Goal: Information Seeking & Learning: Learn about a topic

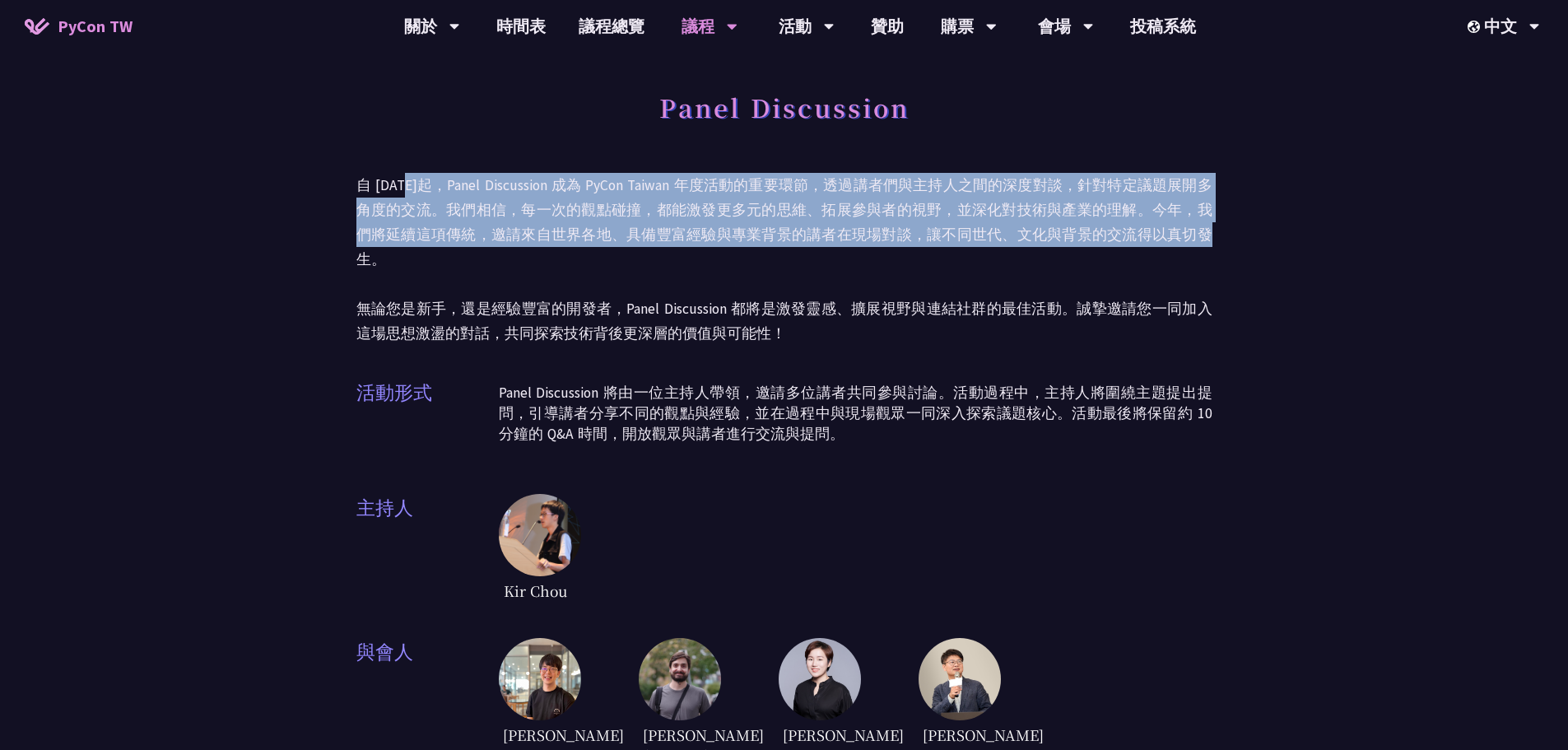
drag, startPoint x: 401, startPoint y: 182, endPoint x: 1126, endPoint y: 246, distance: 727.8
click at [1126, 246] on p "自 [DATE]起，Panel Discussion 成為 PyCon Taiwan 年度活動的重要環節，透過講者們與主持人之間的深度對談，針對特定議題展開多…" at bounding box center [784, 259] width 856 height 173
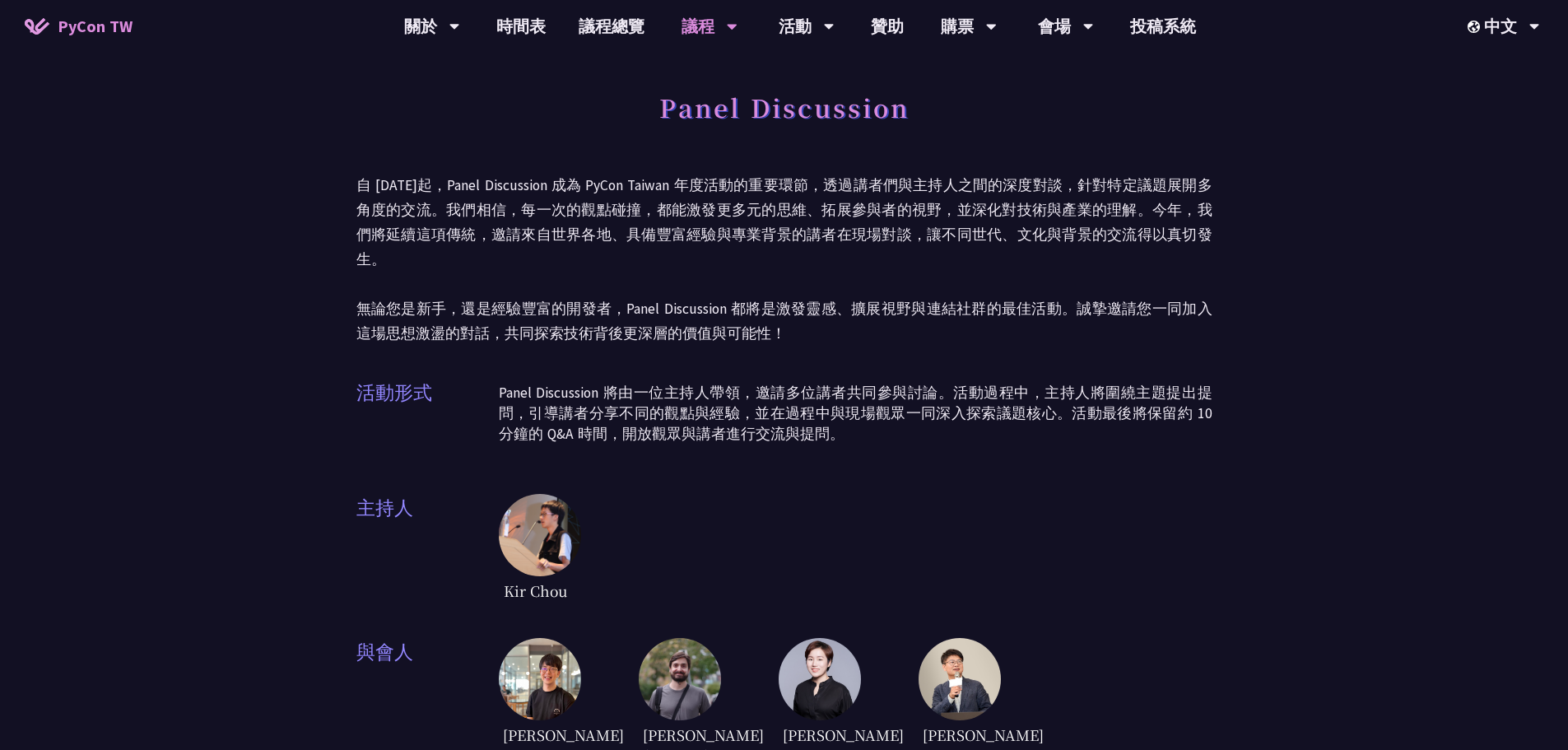
click at [1050, 349] on div "Panel Discussion 自 [DATE]起，Panel Discussion 成為 PyCon Taiwan 年度活動的重要環節，透過講者們與主持人…" at bounding box center [784, 426] width 856 height 688
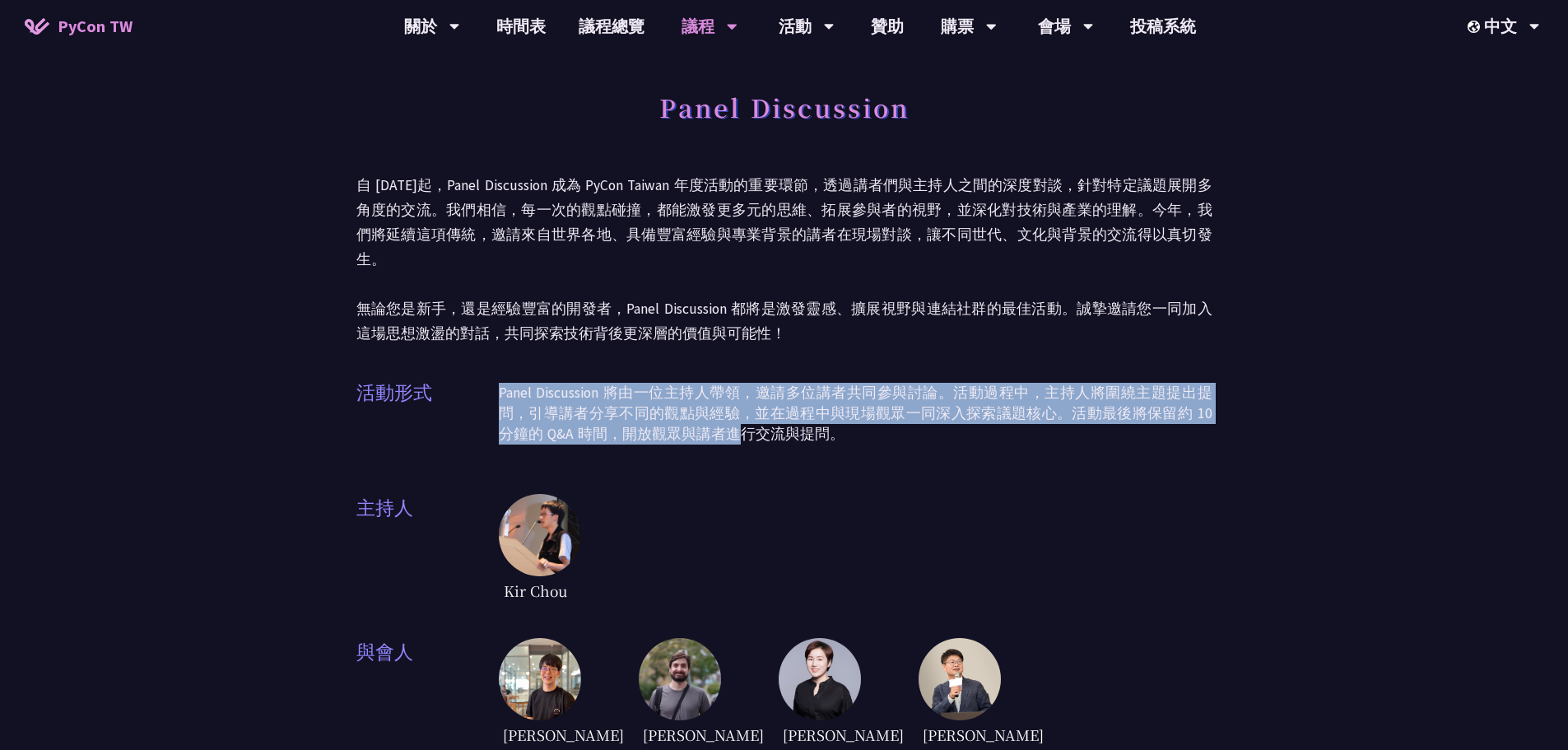
drag, startPoint x: 501, startPoint y: 372, endPoint x: 688, endPoint y: 415, distance: 191.9
click at [688, 415] on p "Panel Discussion 將由一位主持人帶領，邀請多位講者共同參與討論。活動過程中，主持人將圍繞主題提出提問，引導講者分享不同的觀點與經驗，並在過程中…" at bounding box center [855, 413] width 713 height 62
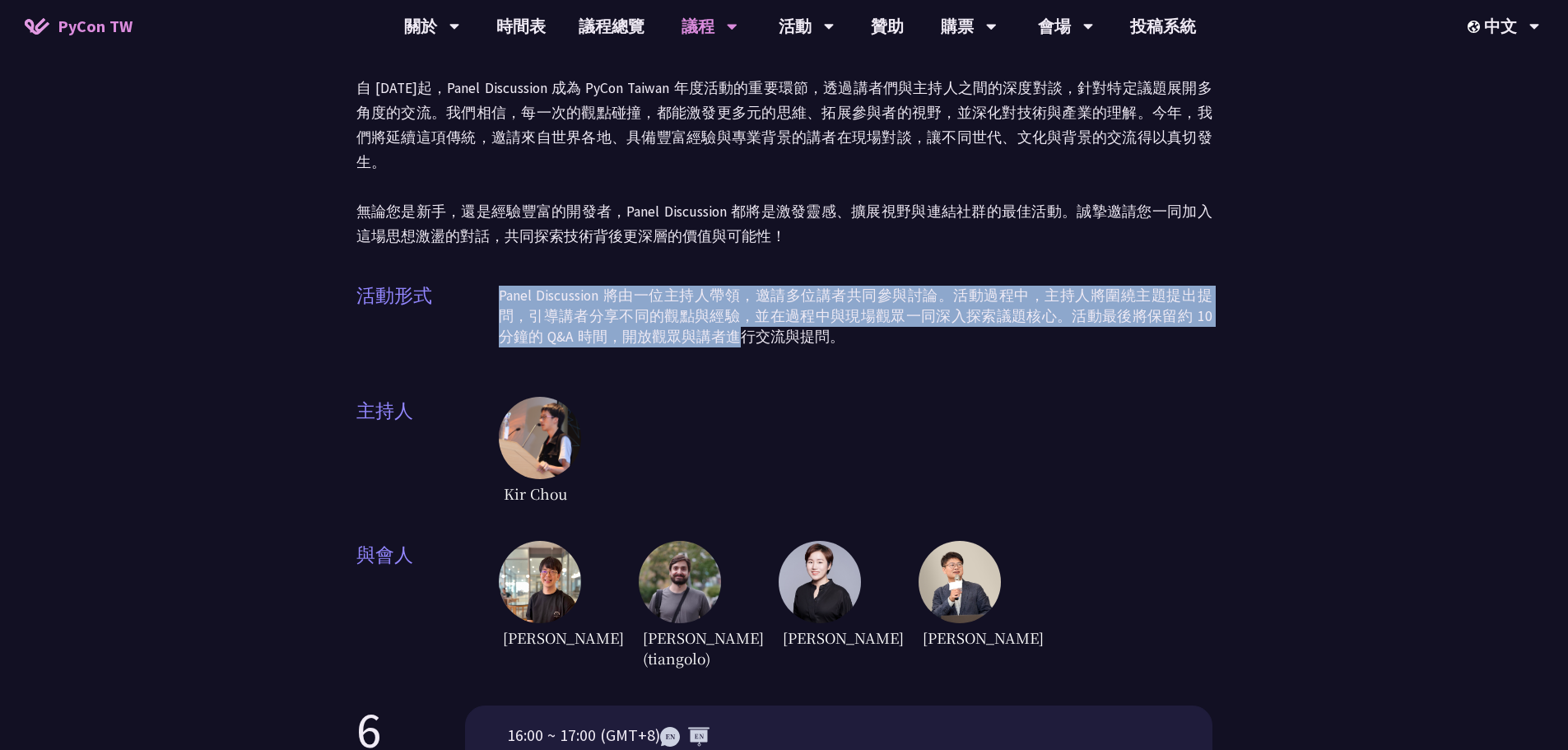
scroll to position [247, 0]
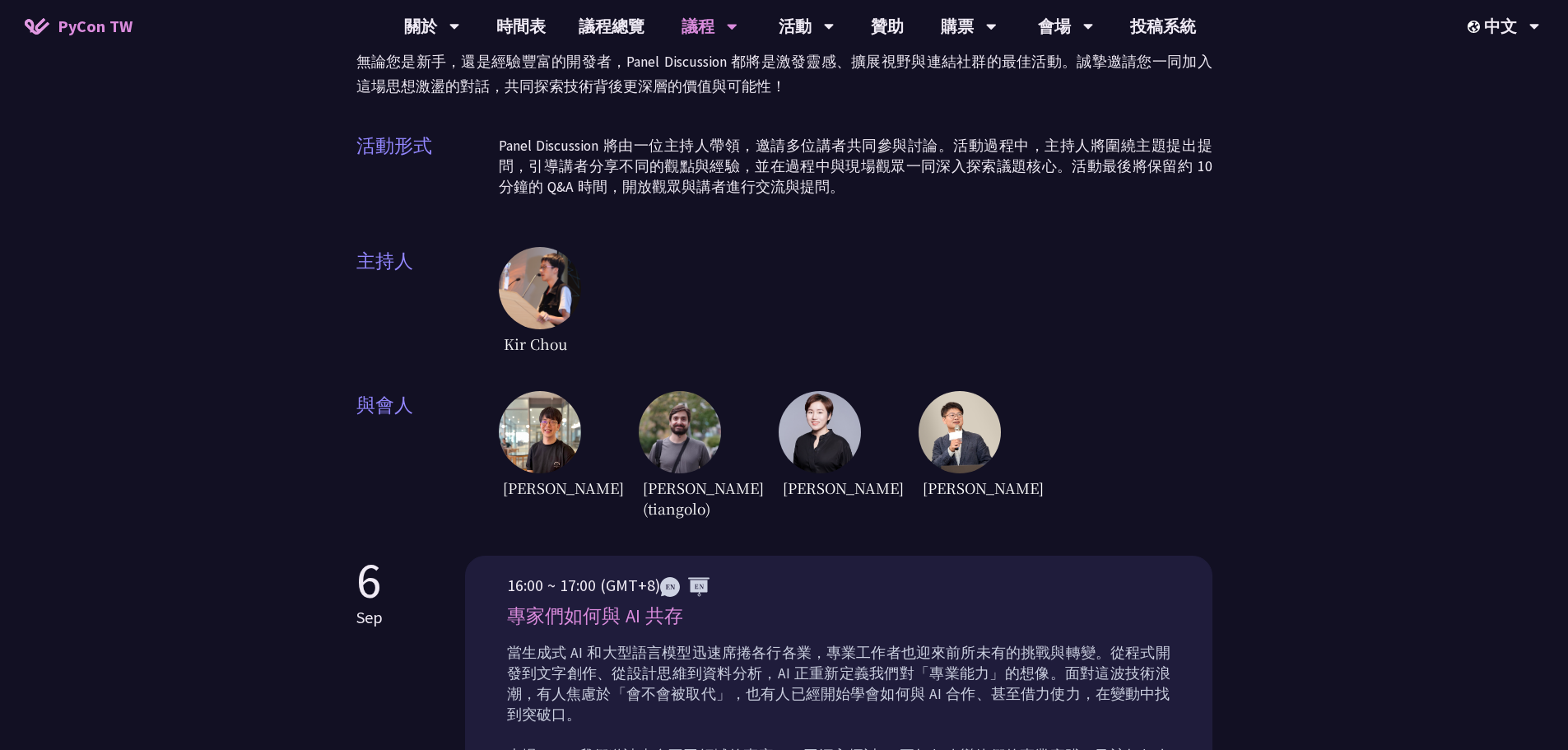
click at [1164, 334] on div "Panel Discussion 自 [DATE]起，Panel Discussion 成為 PyCon Taiwan 年度活動的重要環節，透過講者們與主持人…" at bounding box center [784, 179] width 856 height 688
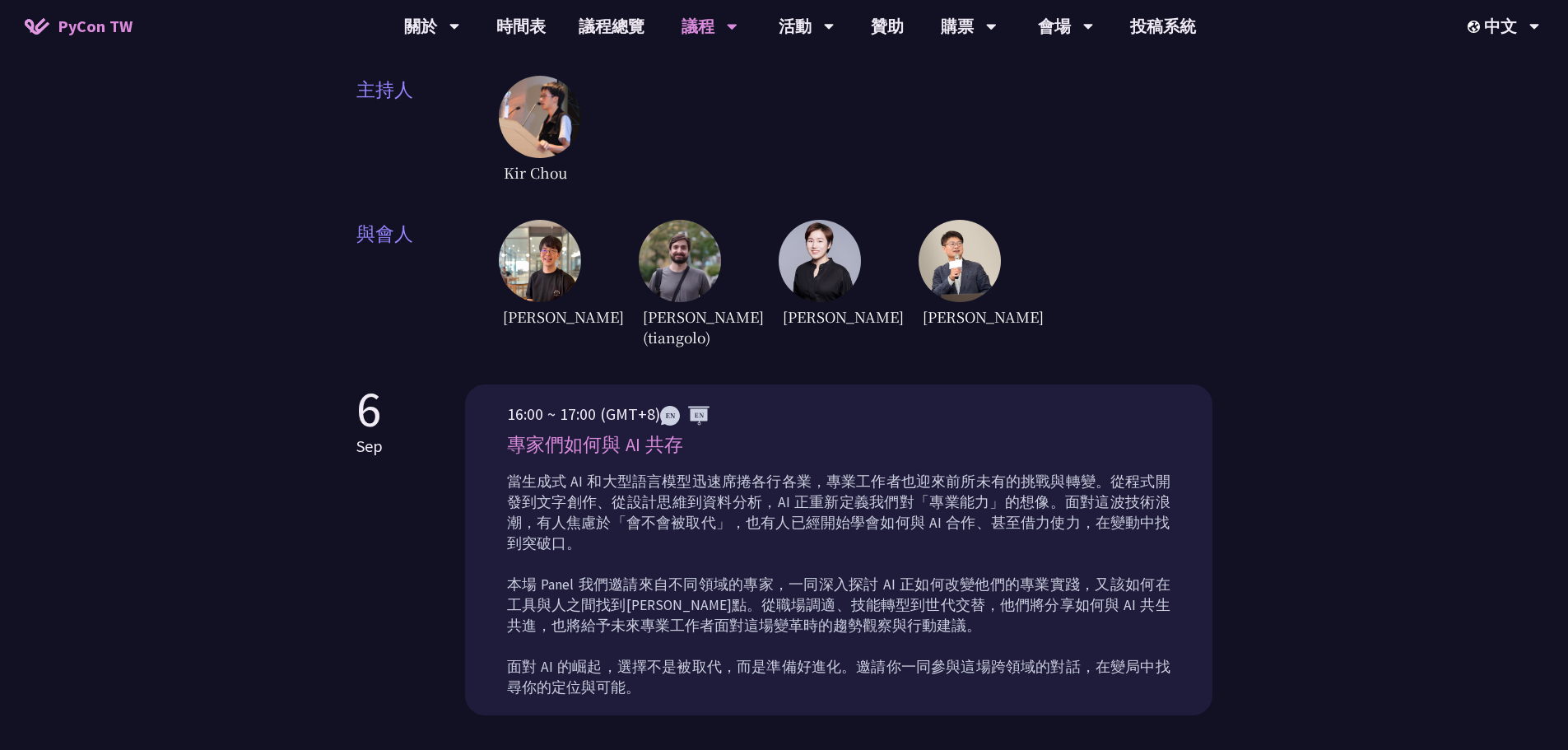
scroll to position [494, 0]
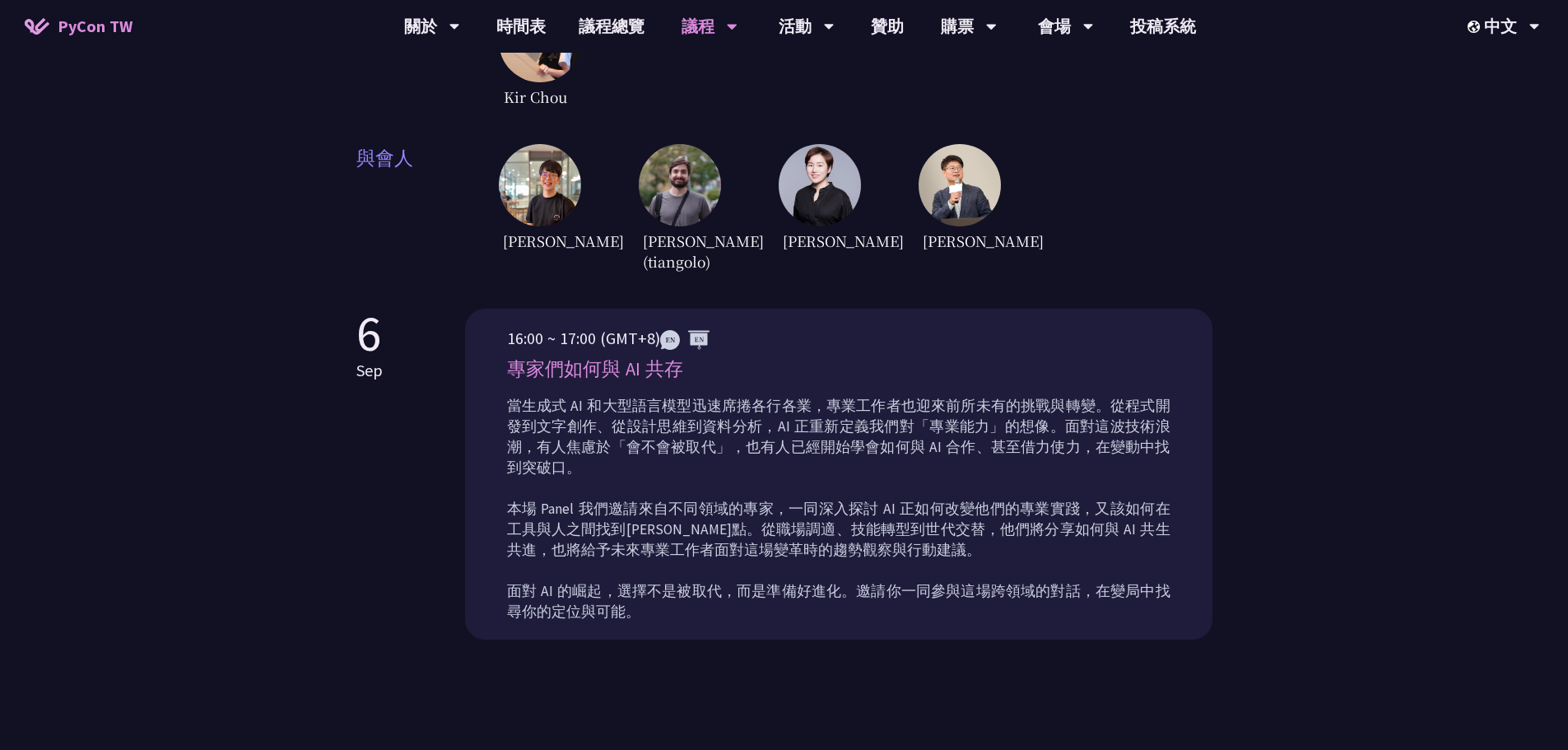
click at [353, 372] on div "Panel Discussion 自 [DATE]起，Panel Discussion 成為 PyCon Taiwan 年度活動的重要環節，透過講者們與主持人…" at bounding box center [784, 134] width 1568 height 1257
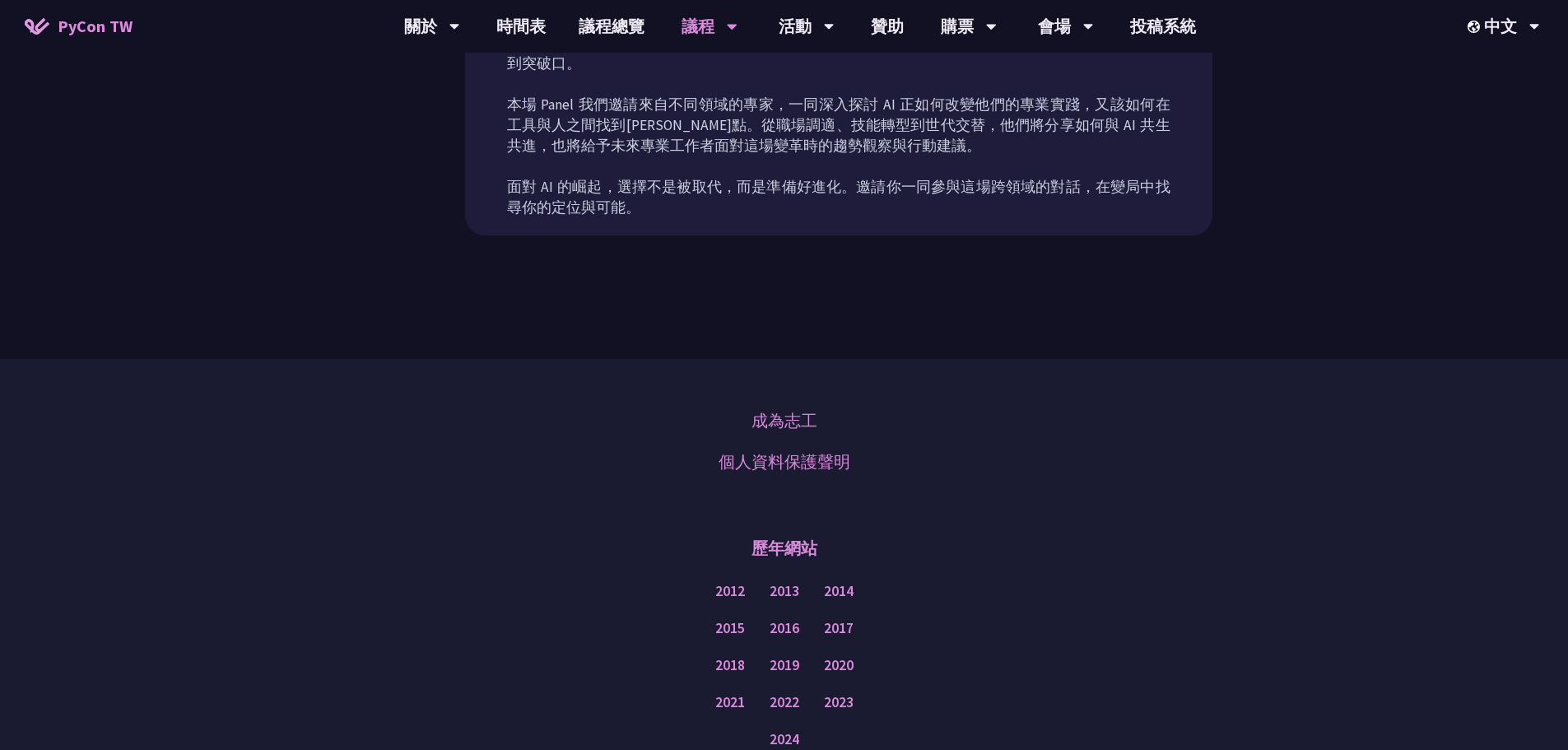
scroll to position [905, 0]
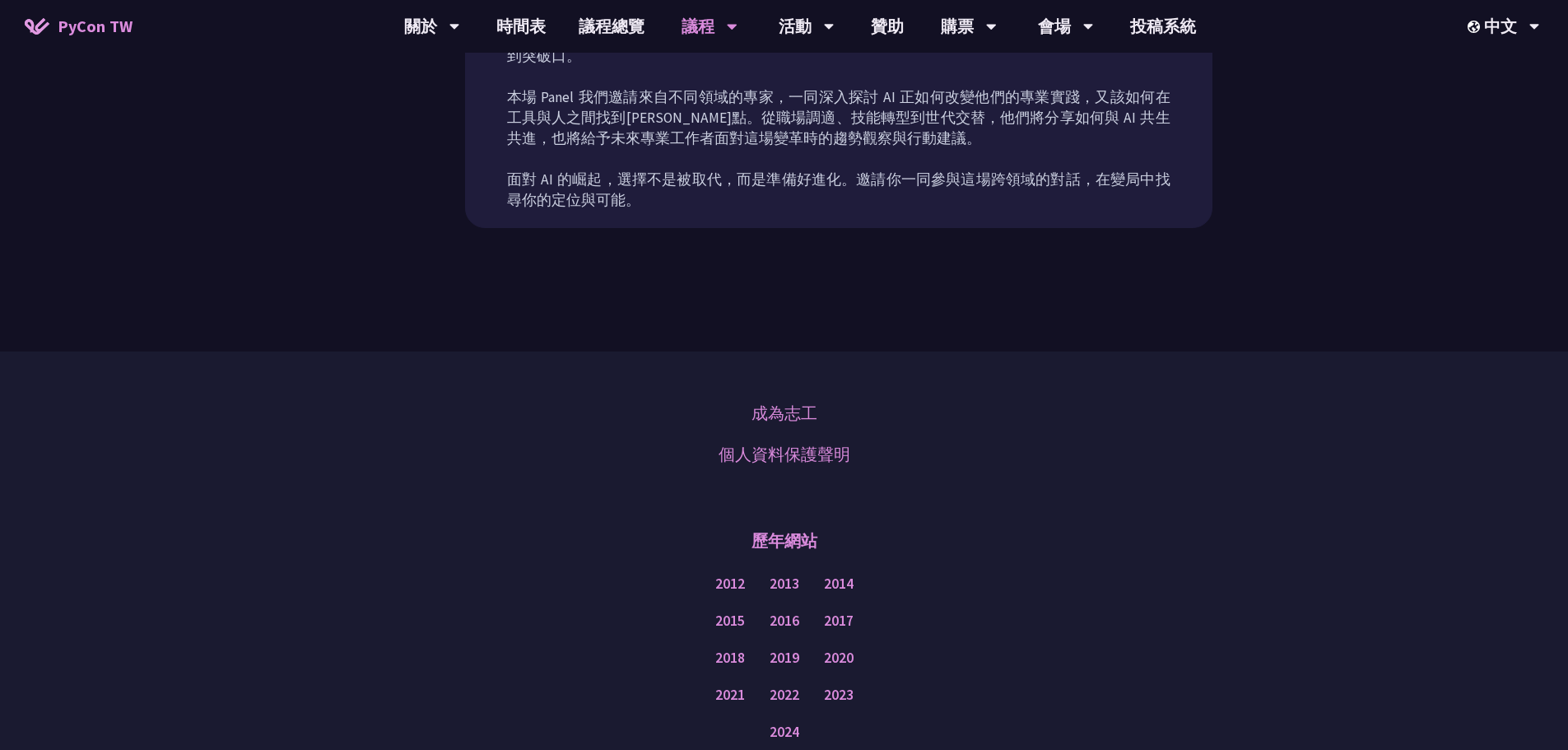
click at [331, 516] on div "歷年網站" at bounding box center [784, 541] width 1485 height 49
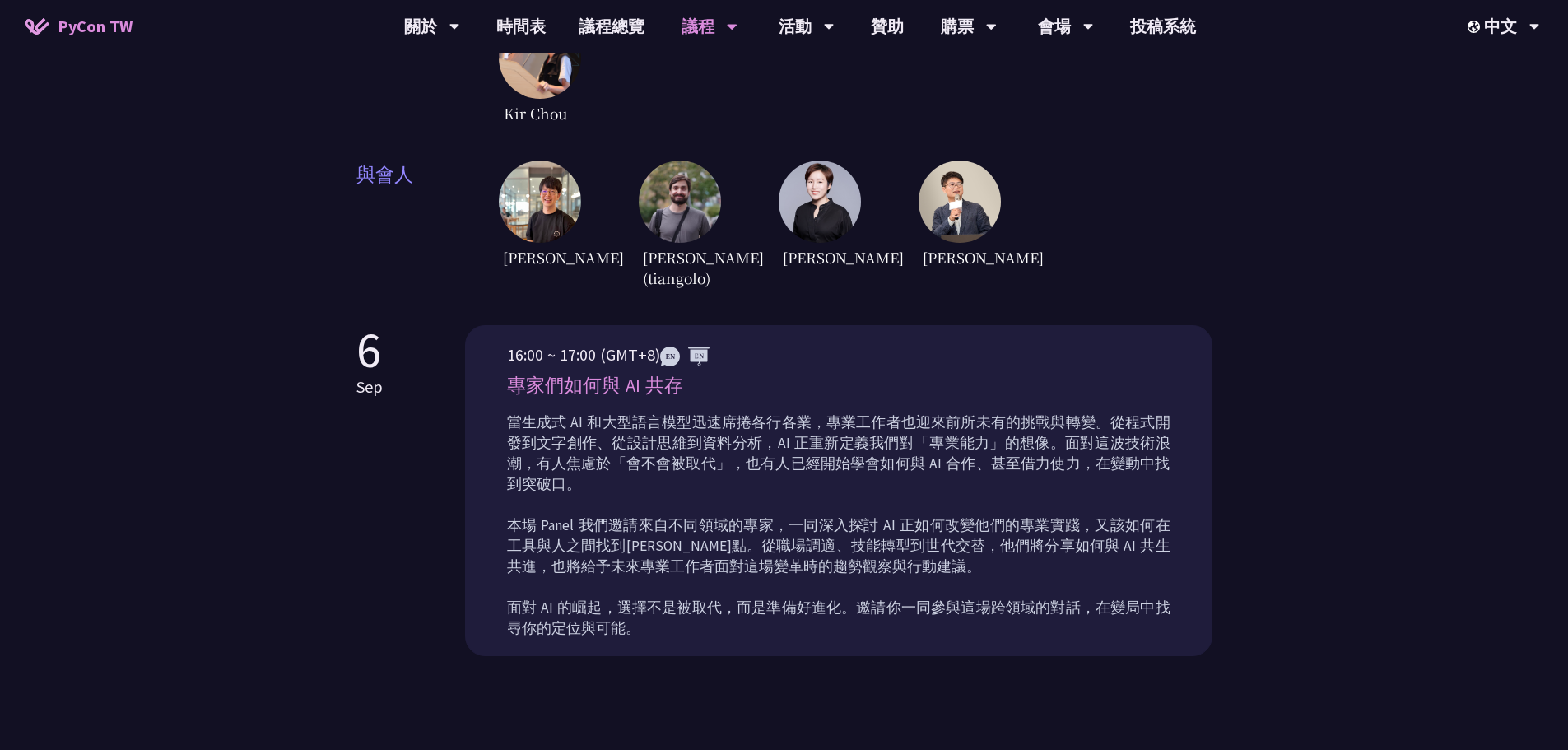
scroll to position [476, 0]
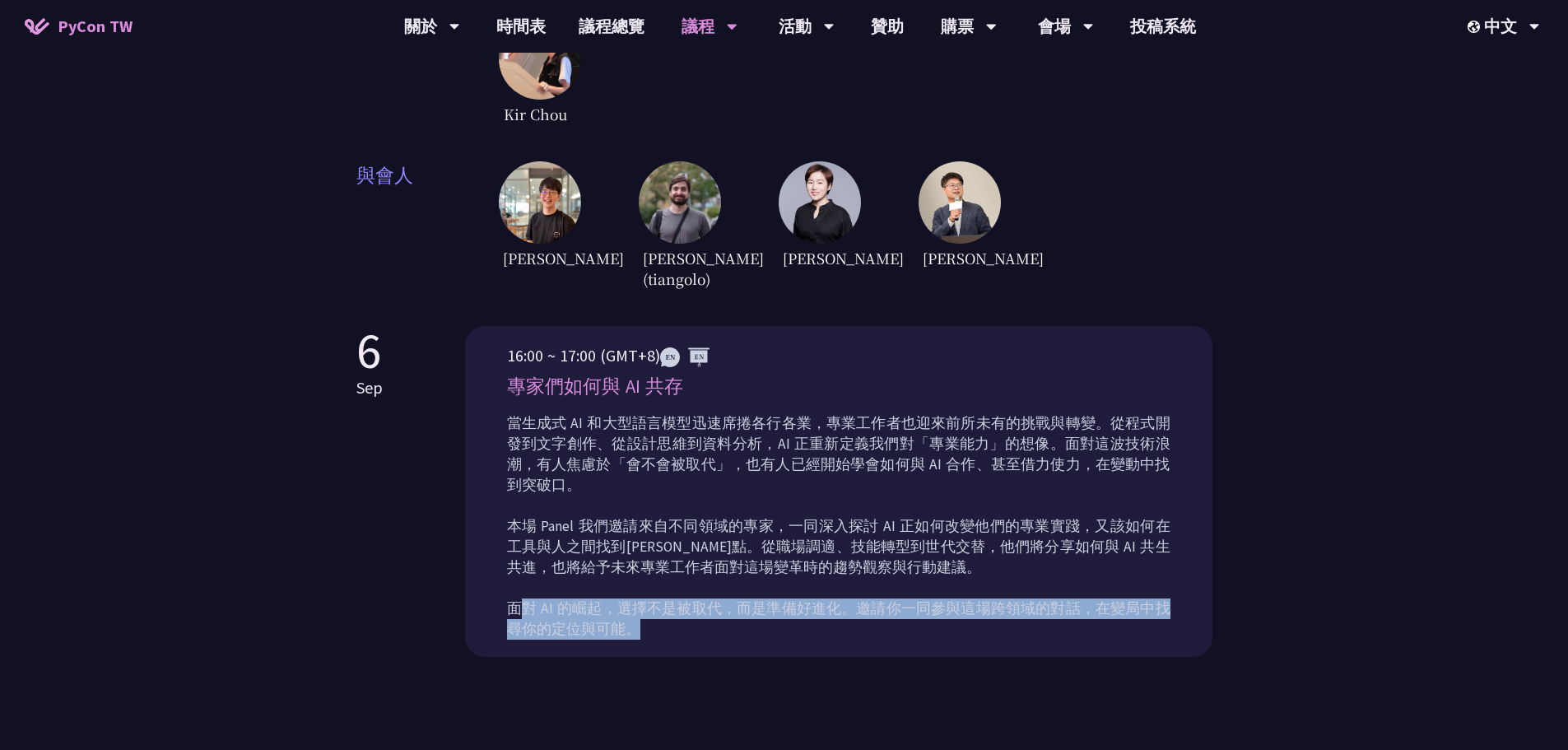
drag, startPoint x: 515, startPoint y: 589, endPoint x: 1113, endPoint y: 604, distance: 598.2
click at [1113, 604] on p "當生成式 AI 和大型語言模型迅速席捲各行各業，專業工作者也迎來前所未有的挑戰與轉變。從程式開發到文字創作、從設計思維到資料分析，AI 正重新定義我們對「專業…" at bounding box center [838, 526] width 664 height 226
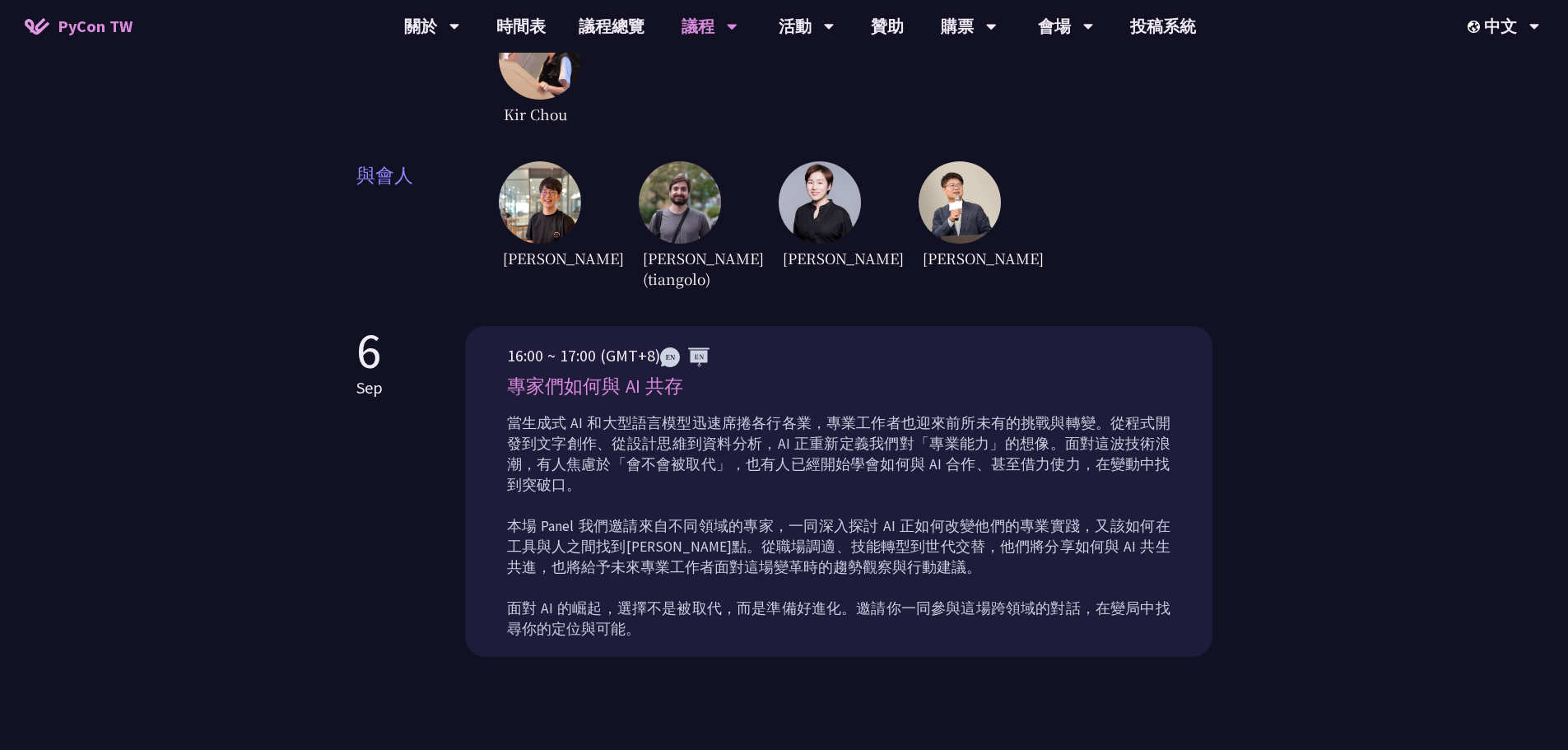
click at [1256, 399] on div "Panel Discussion 自 [DATE]起，Panel Discussion 成為 PyCon Taiwan 年度活動的重要環節，透過講者們與主持人…" at bounding box center [784, 152] width 1568 height 1257
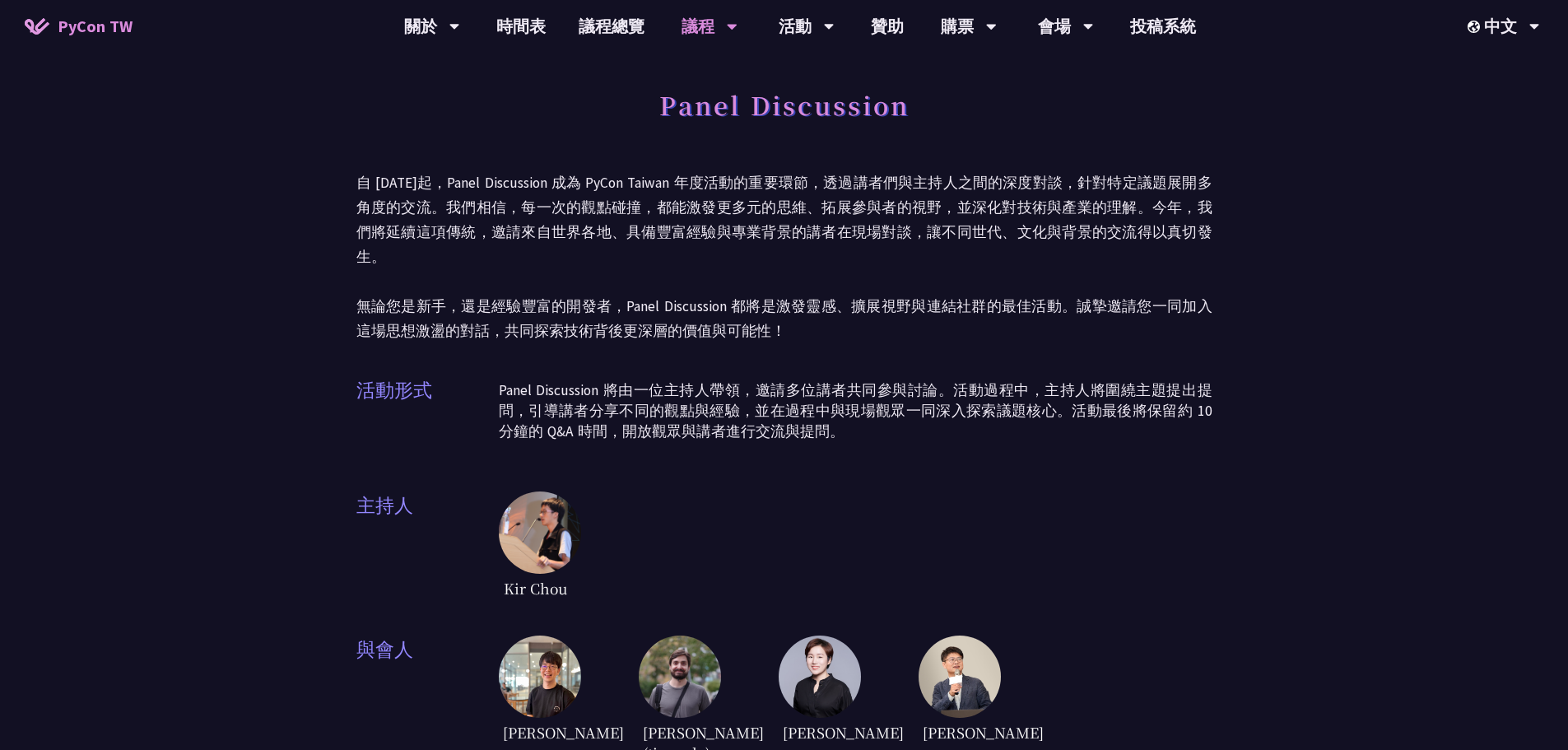
scroll to position [0, 0]
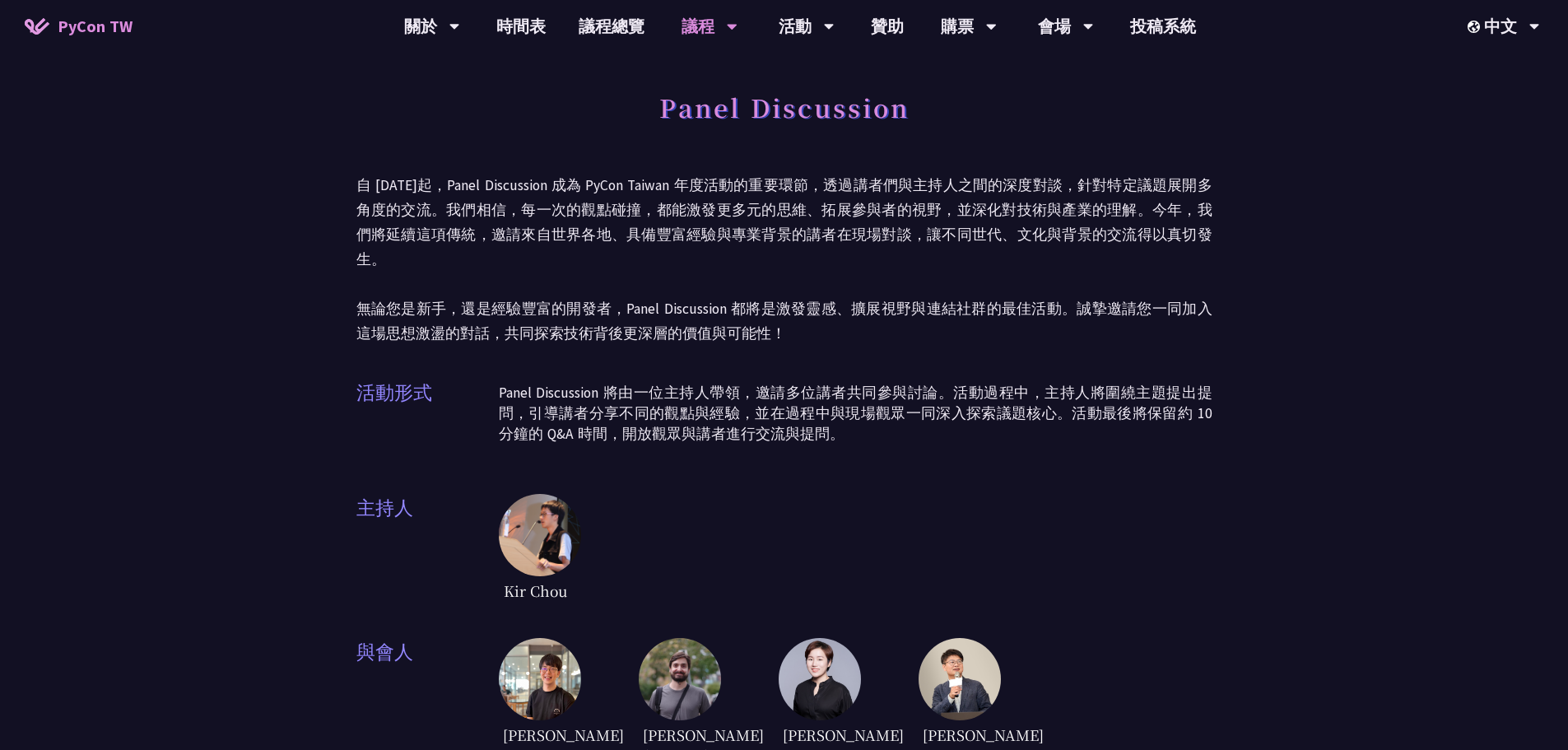
drag, startPoint x: 952, startPoint y: 329, endPoint x: 920, endPoint y: 270, distance: 67.1
click at [952, 329] on div "Panel Discussion 自 [DATE]起，Panel Discussion 成為 PyCon Taiwan 年度活動的重要環節，透過講者們與主持人…" at bounding box center [784, 426] width 856 height 688
click at [708, 225] on p "自 [DATE]起，Panel Discussion 成為 PyCon Taiwan 年度活動的重要環節，透過講者們與主持人之間的深度對談，針對特定議題展開多…" at bounding box center [784, 259] width 856 height 173
click at [516, 30] on link "時間表" at bounding box center [520, 26] width 82 height 52
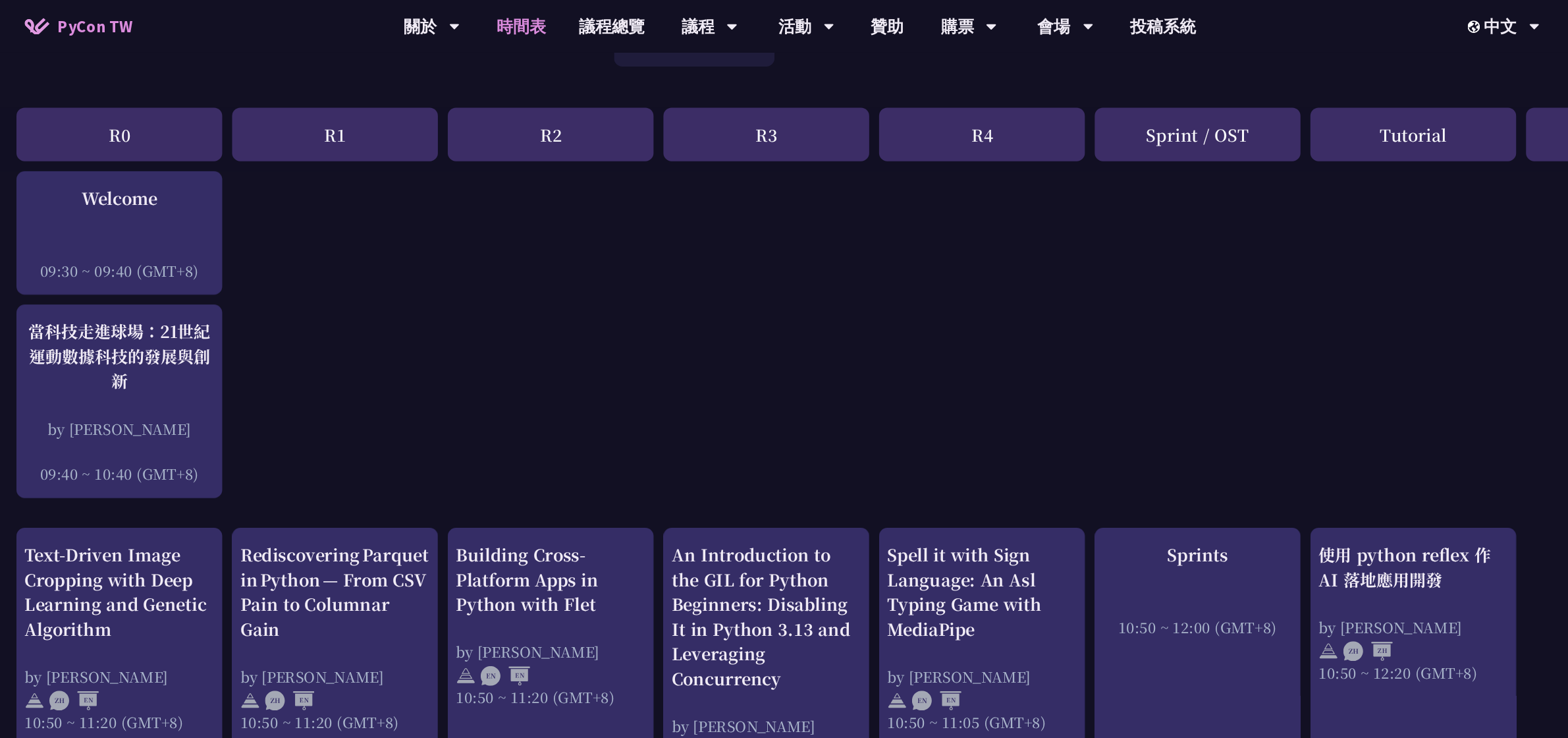
scroll to position [132, 0]
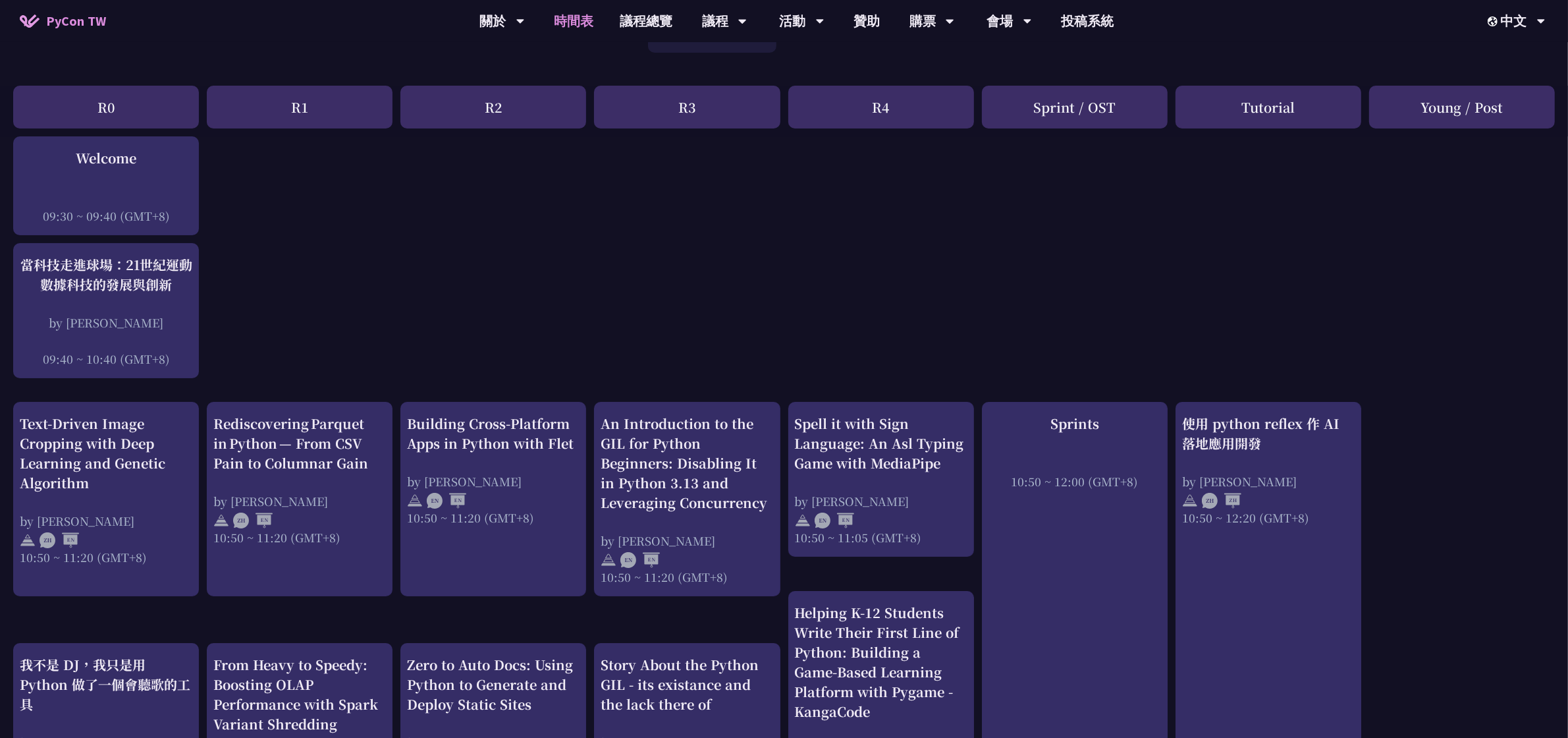
drag, startPoint x: 1150, startPoint y: 0, endPoint x: 966, endPoint y: 250, distance: 310.4
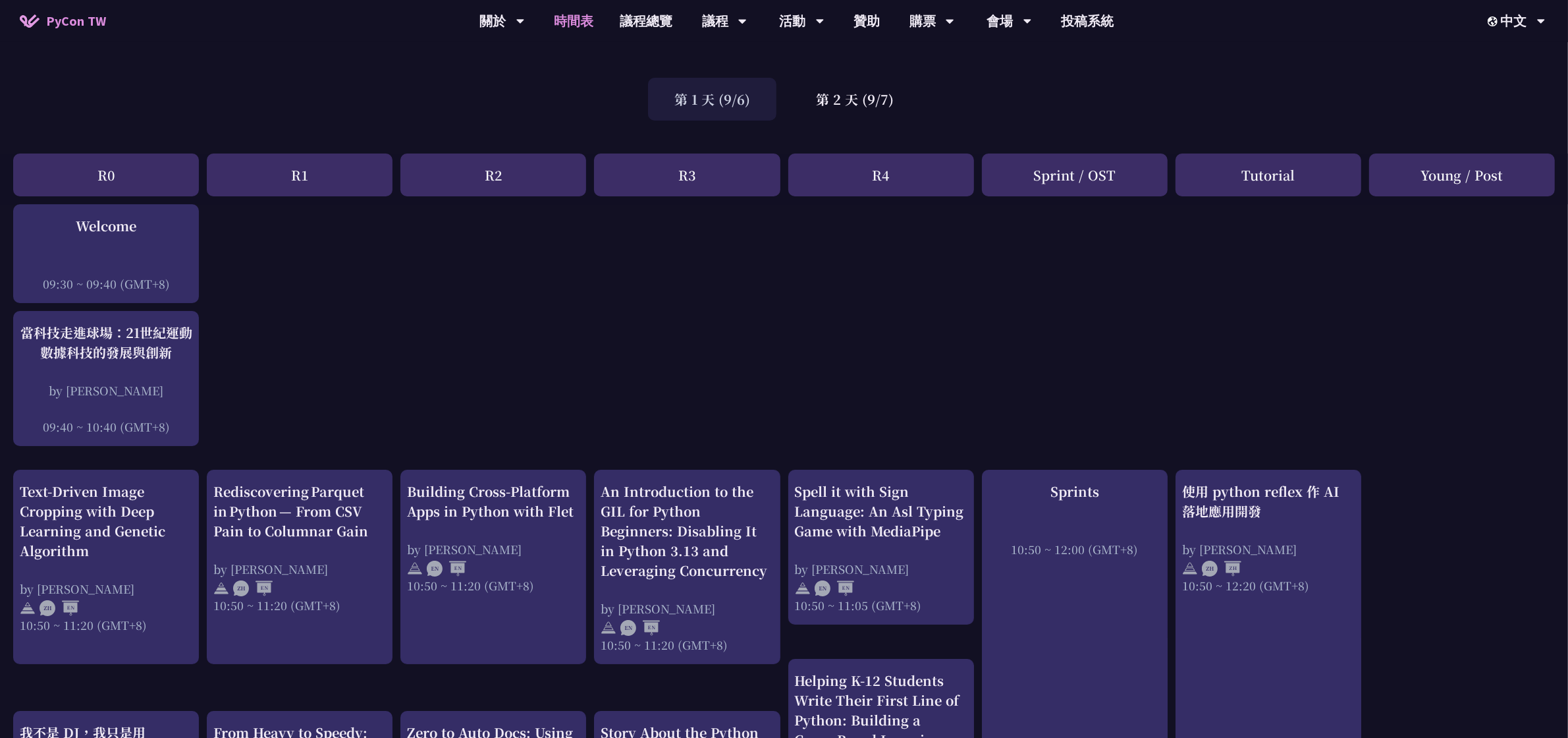
scroll to position [0, 0]
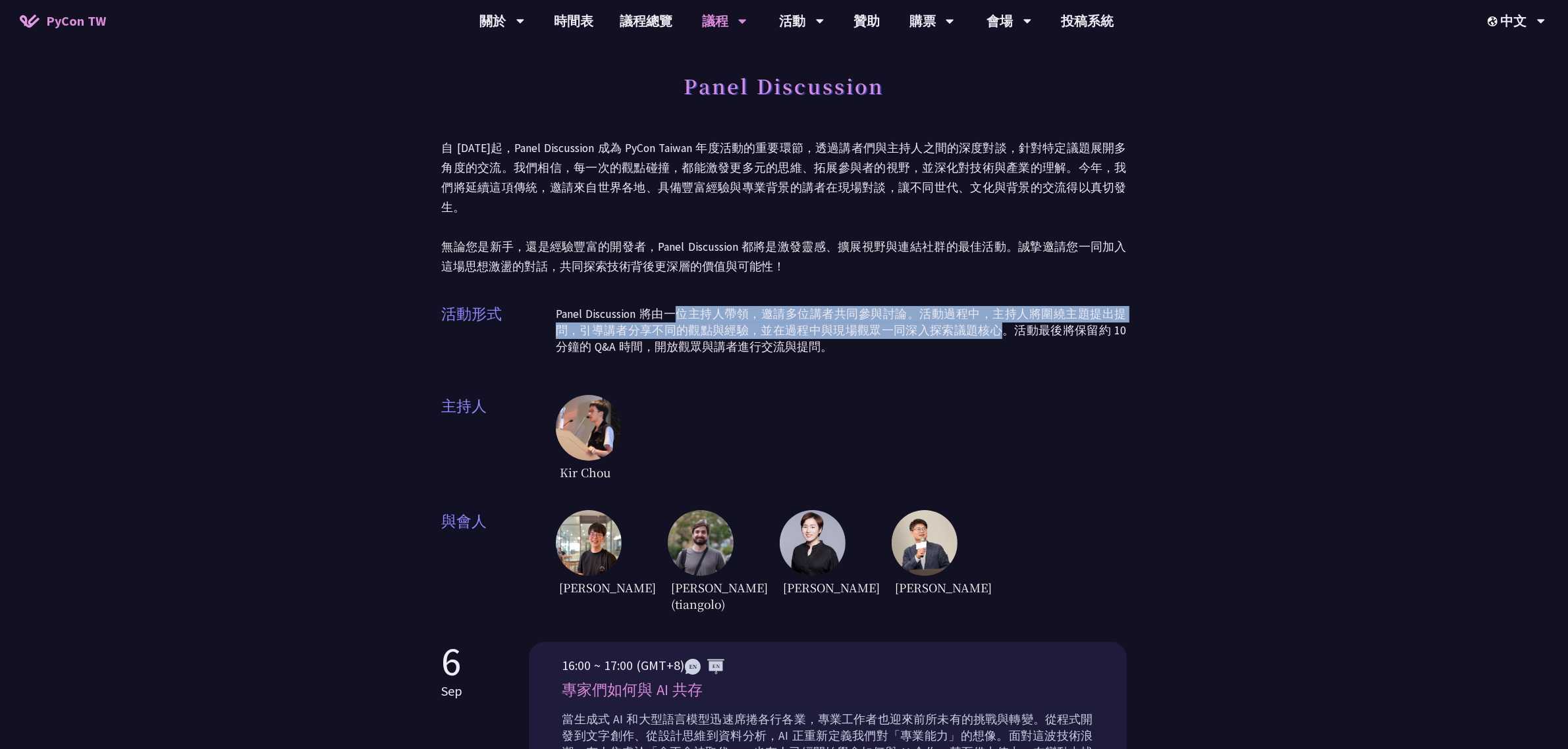
drag, startPoint x: 672, startPoint y: 295, endPoint x: 973, endPoint y: 307, distance: 301.2
click at [973, 307] on p "Panel Discussion 將由一位主持人帶領，邀請多位講者共同參與討論。活動過程中，主持人將圍繞主題提出提問，引導講者分享不同的觀點與經驗，並在過程中…" at bounding box center [841, 330] width 571 height 49
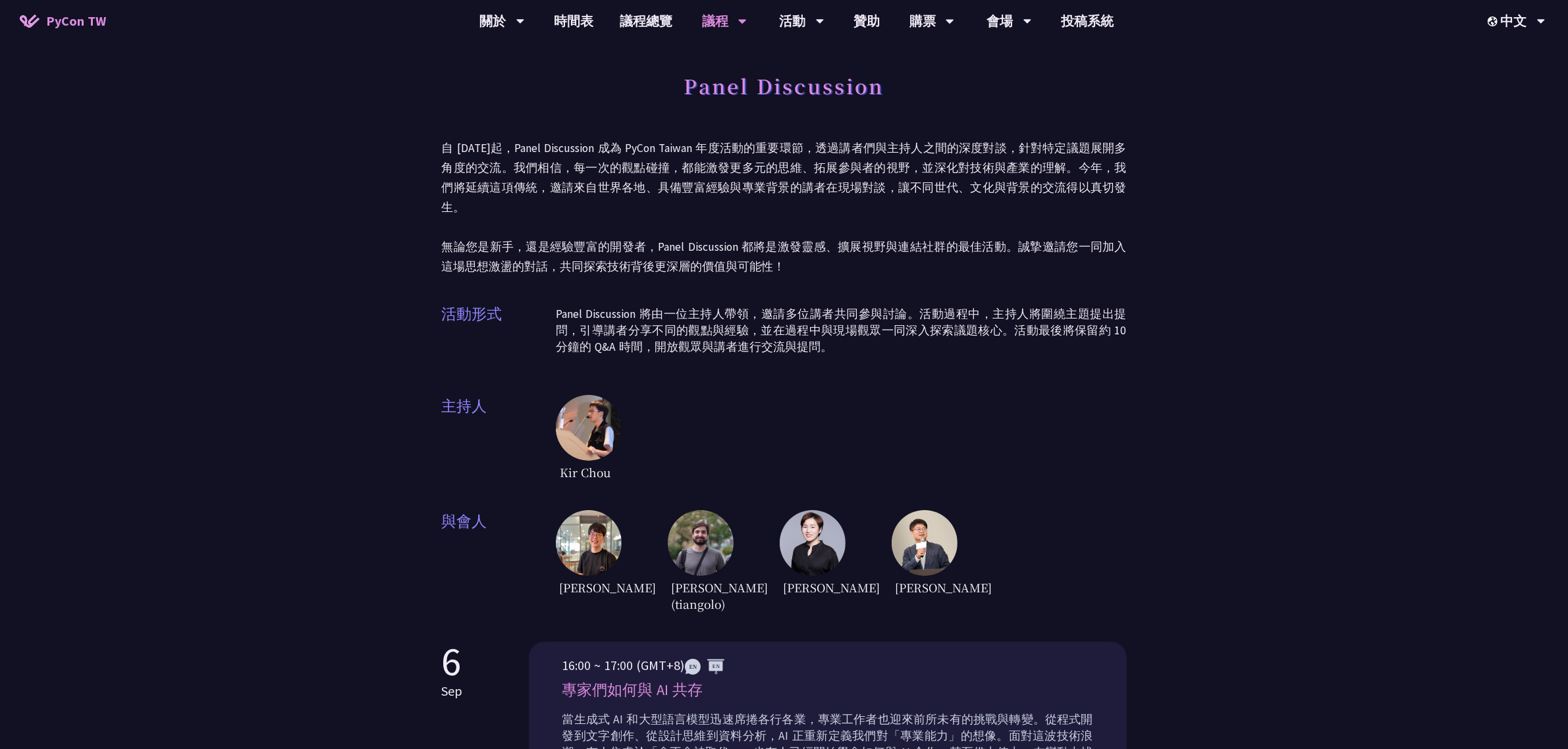
click at [1118, 307] on p "Panel Discussion 將由一位主持人帶領，邀請多位講者共同參與討論。活動過程中，主持人將圍繞主題提出提問，引導講者分享不同的觀點與經驗，並在過程中…" at bounding box center [841, 330] width 571 height 49
click at [196, 262] on div "Panel Discussion 自 [DATE]起，Panel Discussion 成為 PyCon Taiwan 年度活動的重要環節，透過講者們與主持人…" at bounding box center [784, 502] width 1568 height 1005
drag, startPoint x: 1192, startPoint y: 386, endPoint x: 1177, endPoint y: 386, distance: 15.0
click at [1192, 386] on div "Panel Discussion 自 [DATE]起，Panel Discussion 成為 PyCon Taiwan 年度活動的重要環節，透過講者們與主持人…" at bounding box center [784, 502] width 1568 height 1005
click at [343, 489] on div "Panel Discussion 自 [DATE]起，Panel Discussion 成為 PyCon Taiwan 年度活動的重要環節，透過講者們與主持人…" at bounding box center [784, 502] width 1568 height 1005
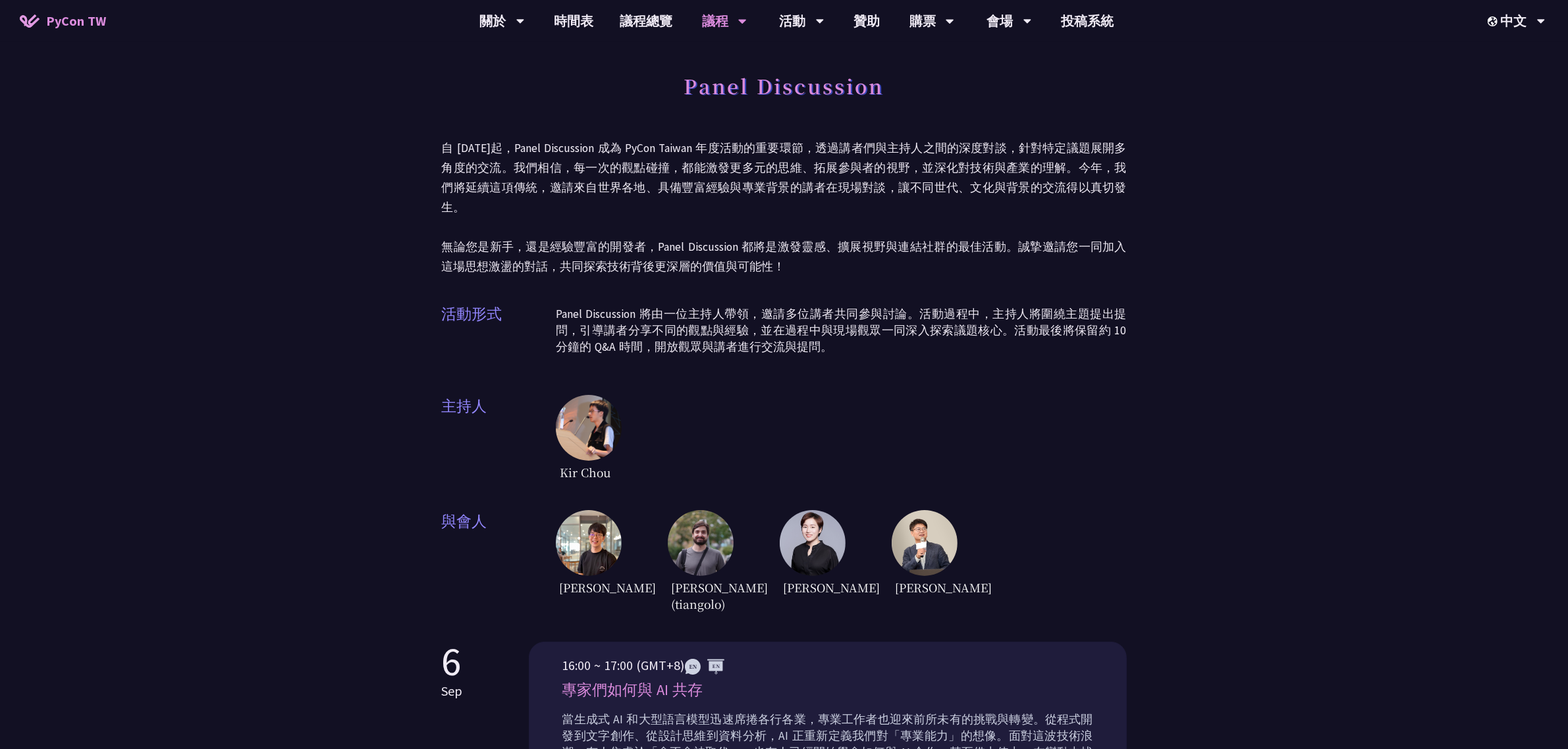
click at [887, 395] on div "Kir Chou" at bounding box center [841, 440] width 571 height 89
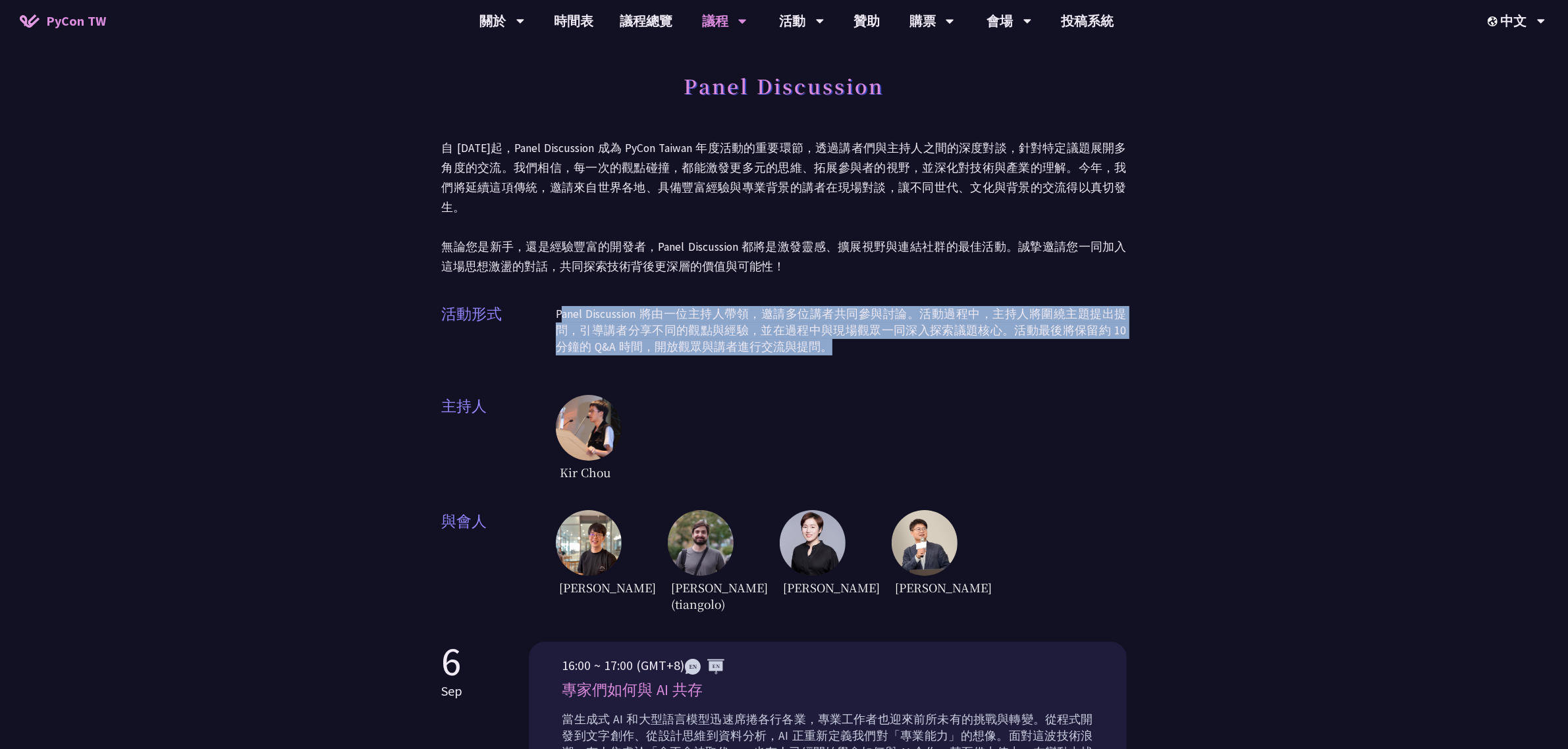
drag, startPoint x: 563, startPoint y: 295, endPoint x: 1135, endPoint y: 329, distance: 573.0
click at [1135, 329] on div "Panel Discussion 自 [DATE]起，Panel Discussion 成為 PyCon Taiwan 年度活動的重要環節，透過講者們與主持人…" at bounding box center [784, 502] width 1568 height 1005
click at [644, 326] on p "Panel Discussion 將由一位主持人帶領，邀請多位講者共同參與討論。活動過程中，主持人將圍繞主題提出提問，引導講者分享不同的觀點與經驗，並在過程中…" at bounding box center [841, 330] width 571 height 49
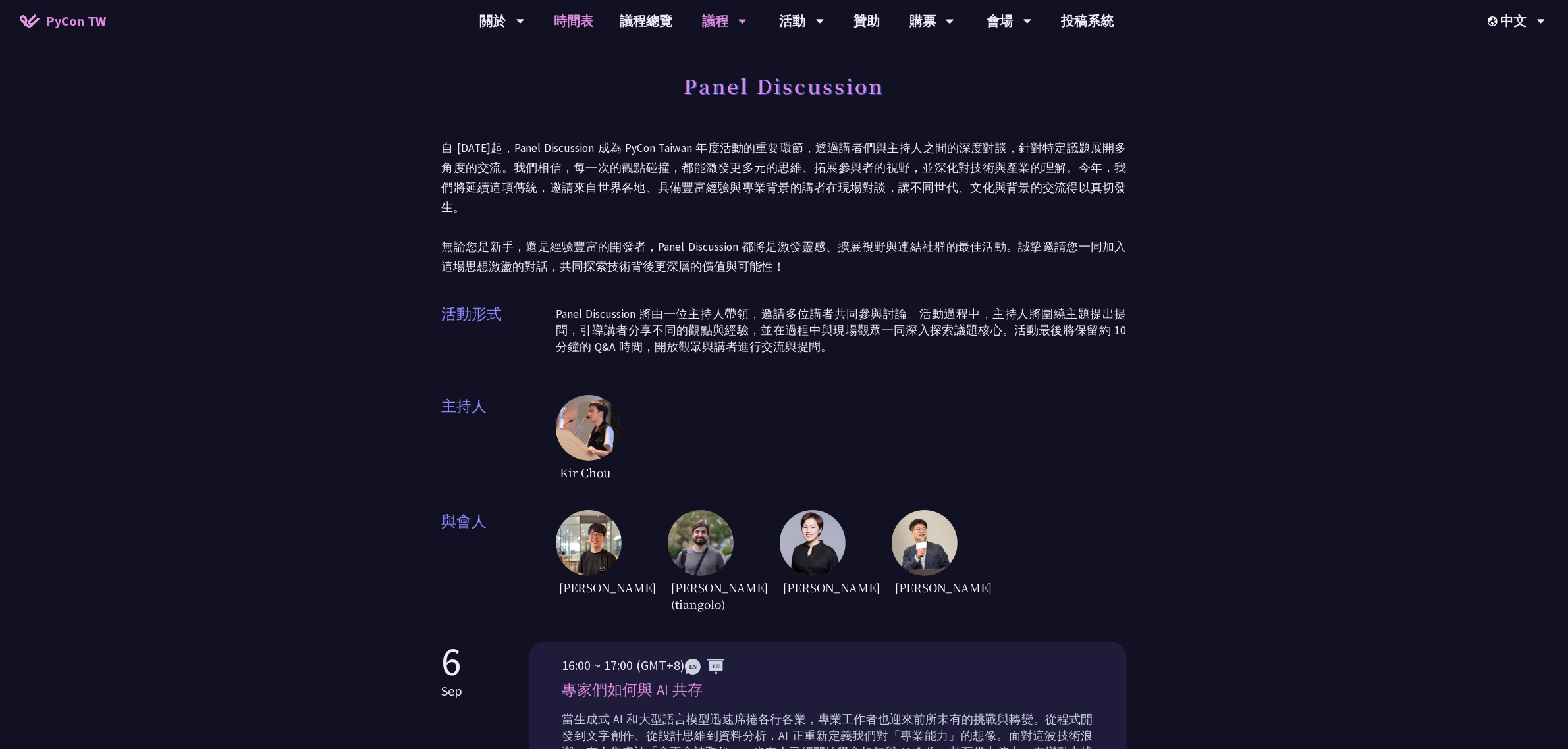
click at [558, 14] on link "時間表" at bounding box center [573, 21] width 66 height 42
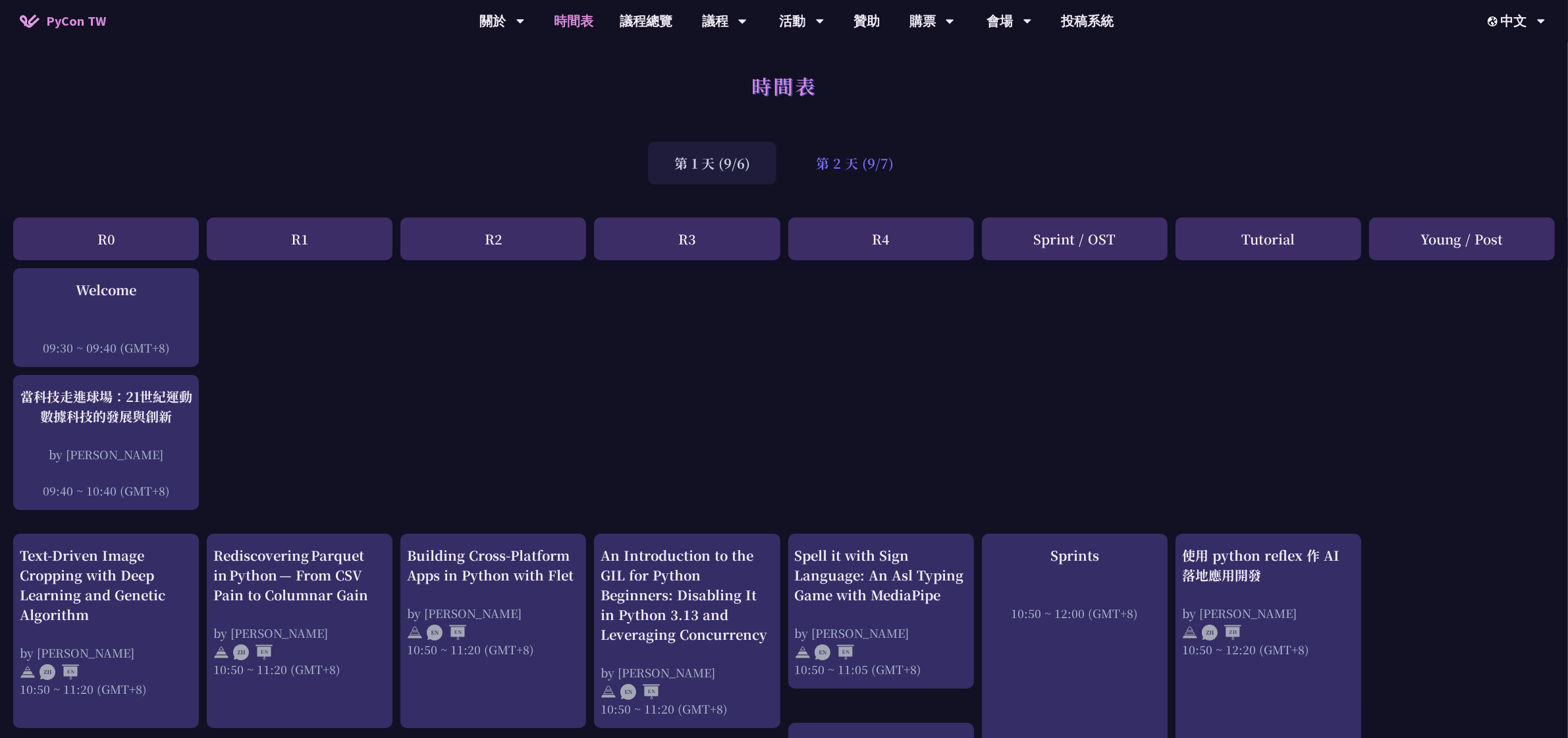
click at [888, 163] on div "第 2 天 (9/7)" at bounding box center [855, 163] width 130 height 43
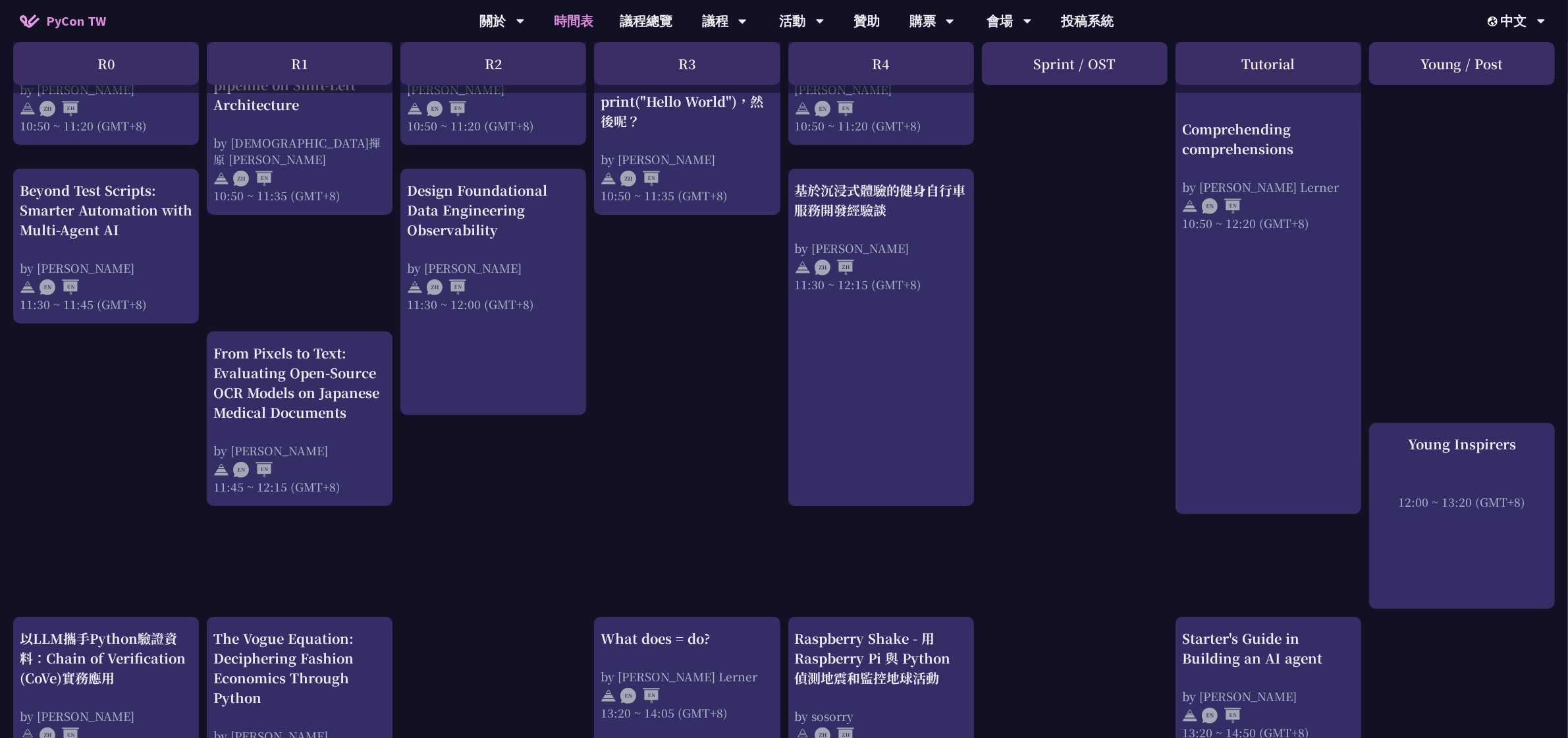
scroll to position [576, 0]
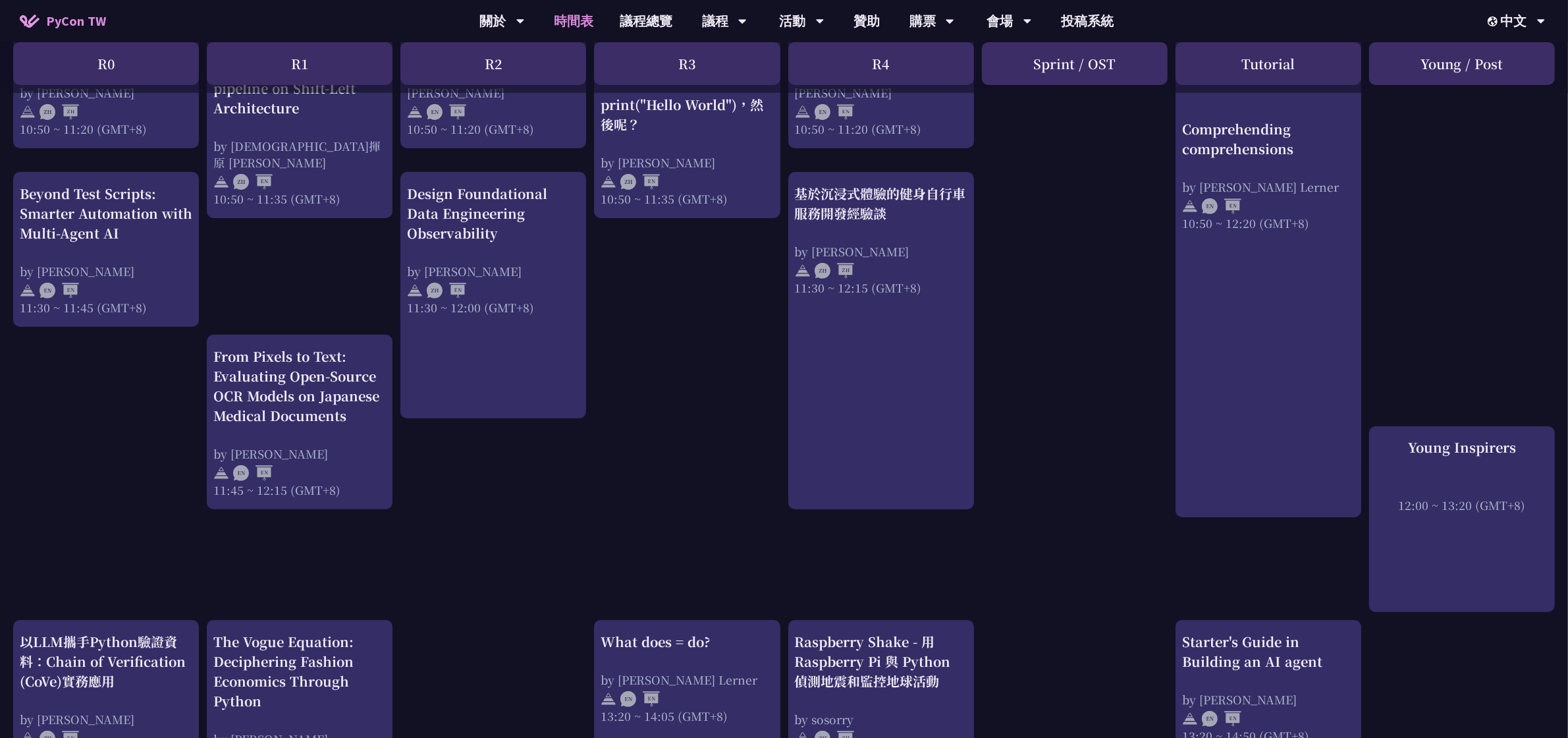
click at [117, 518] on div "print("Hello World")，然後呢？ by [PERSON_NAME] 10:50 ~ 11:35 (GMT+8) What does = do…" at bounding box center [784, 658] width 1568 height 1933
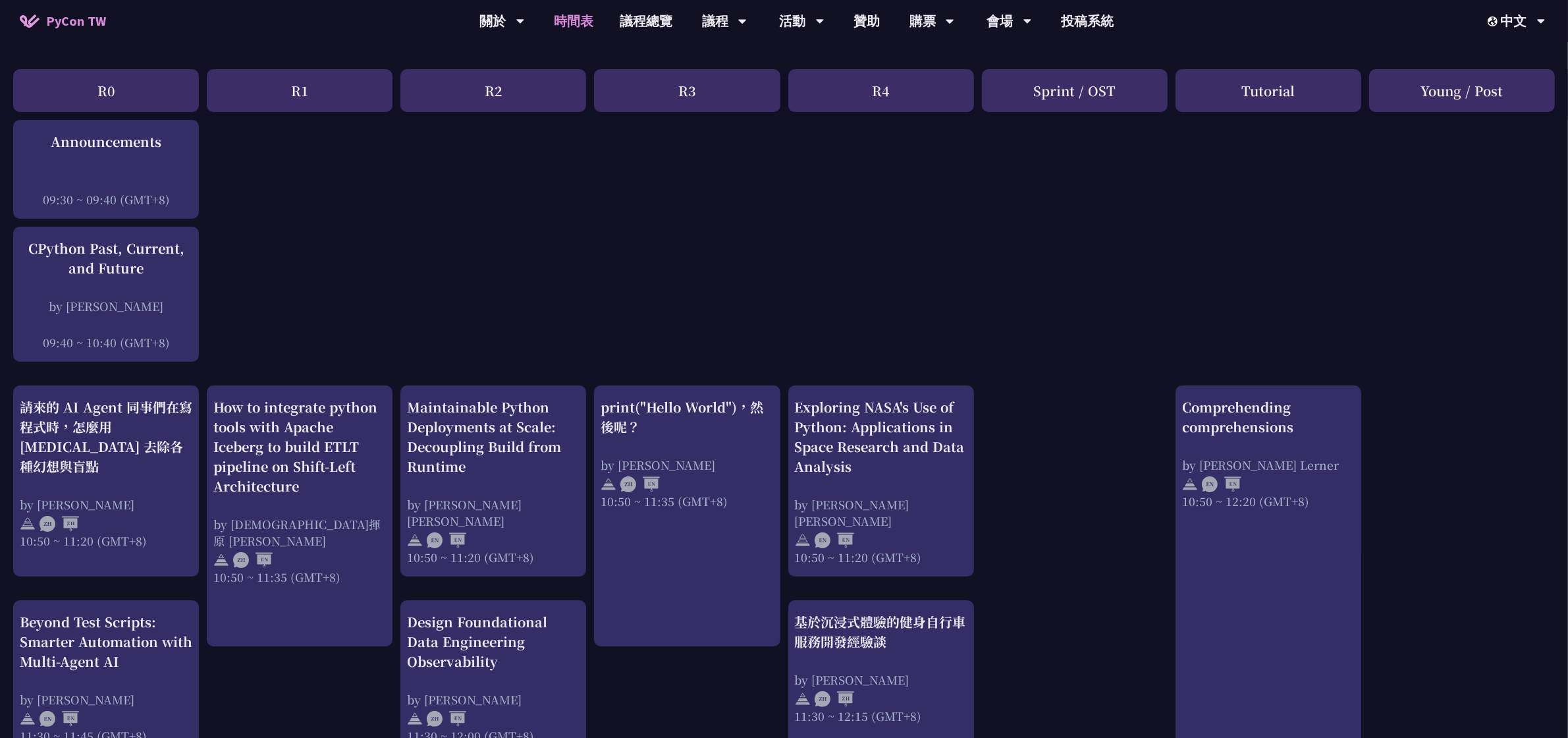
scroll to position [0, 0]
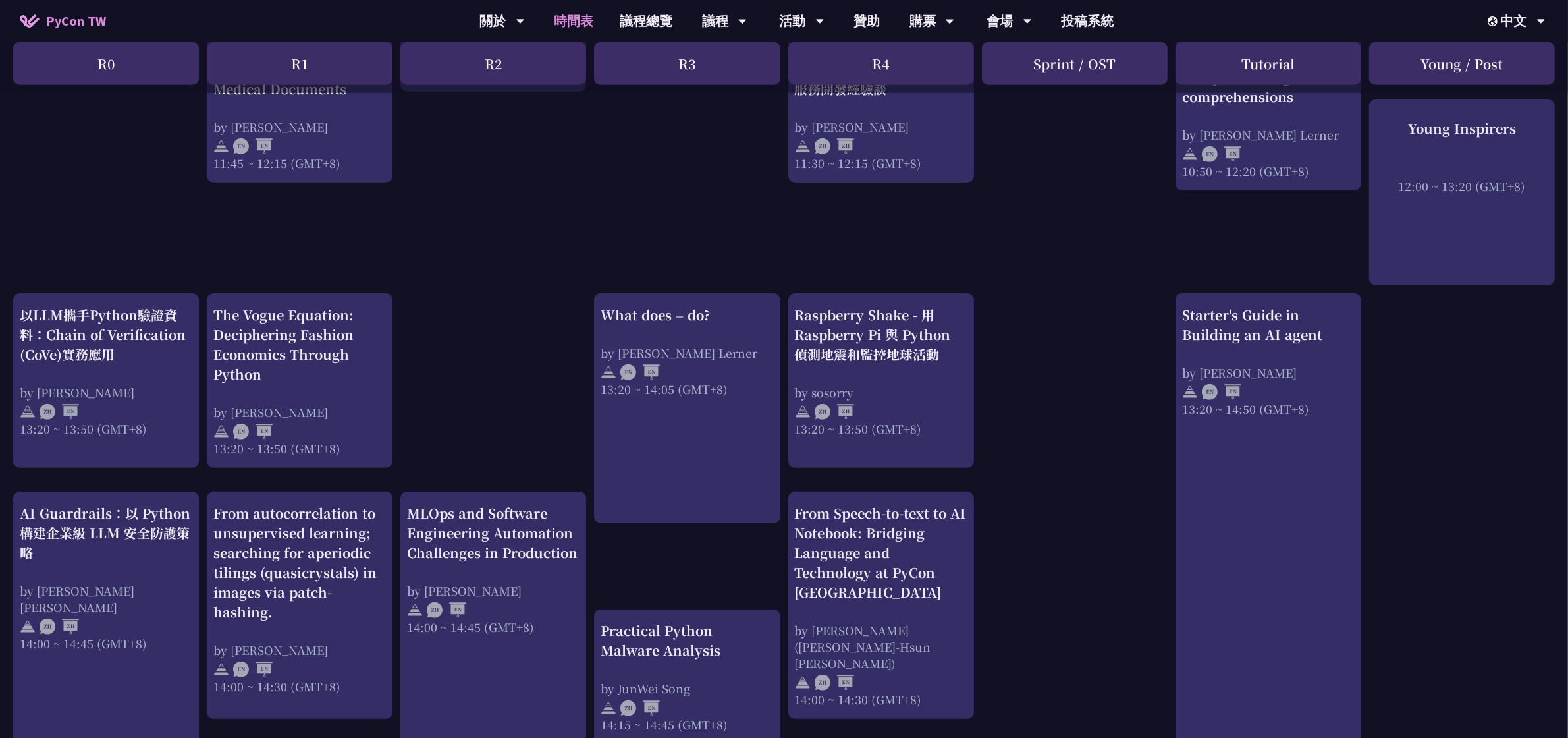
scroll to position [906, 0]
